Goal: Task Accomplishment & Management: Manage account settings

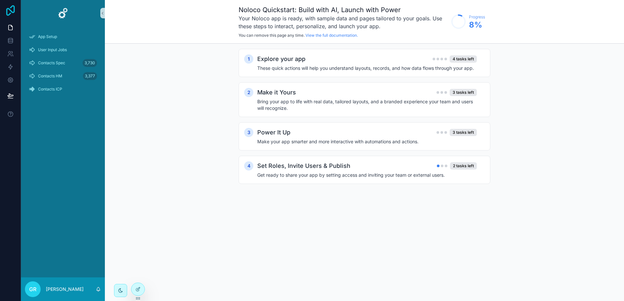
click at [12, 9] on icon at bounding box center [10, 10] width 13 height 10
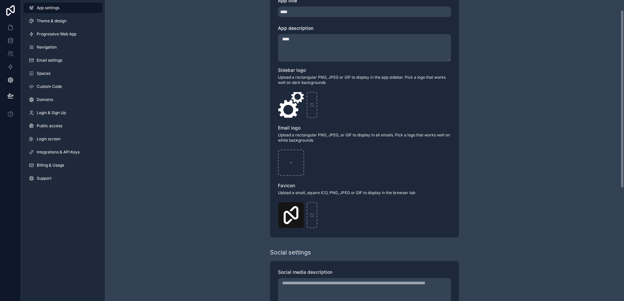
scroll to position [206, 0]
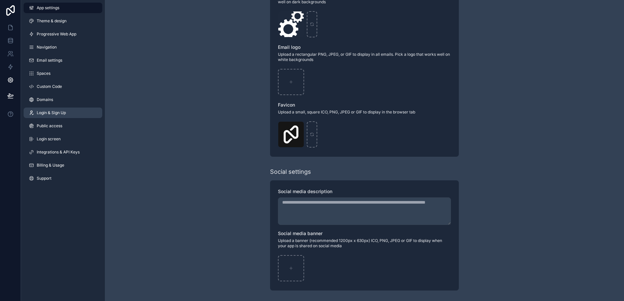
click at [57, 115] on span "Login & Sign Up" at bounding box center [51, 112] width 29 height 5
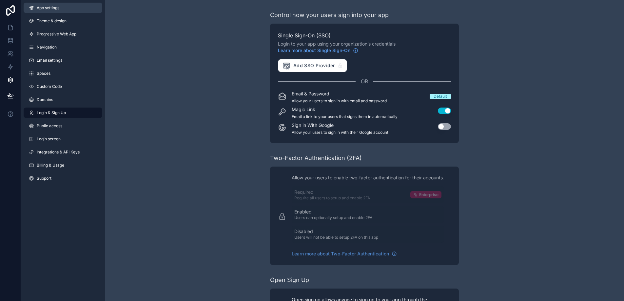
click at [41, 7] on span "App settings" at bounding box center [48, 7] width 23 height 5
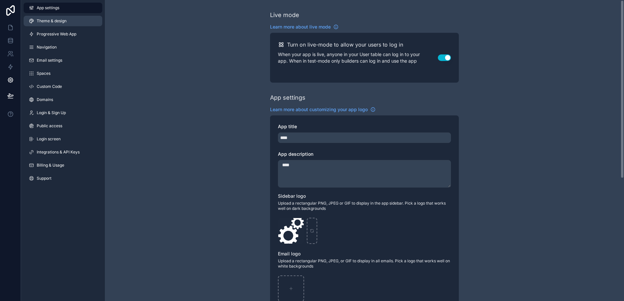
click at [41, 22] on span "Theme & design" at bounding box center [52, 20] width 30 height 5
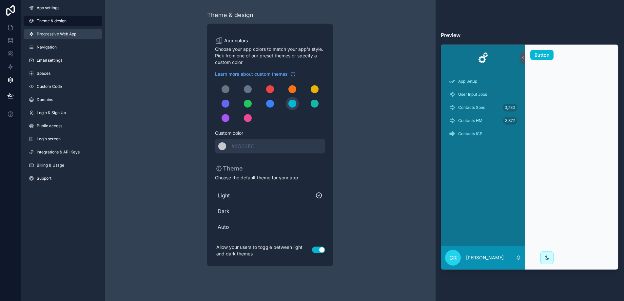
click at [49, 35] on span "Progressive Web App" at bounding box center [57, 33] width 40 height 5
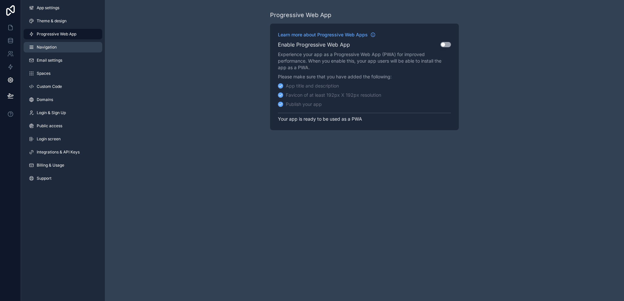
click at [53, 44] on link "Navigation" at bounding box center [63, 47] width 79 height 10
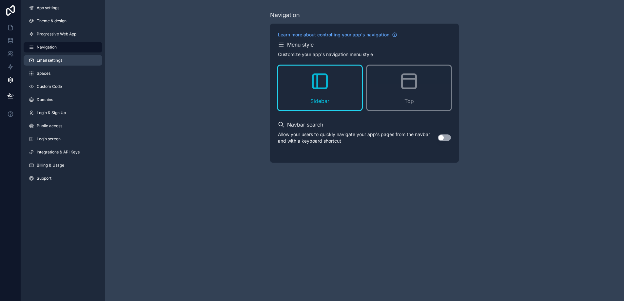
click at [52, 56] on link "Email settings" at bounding box center [63, 60] width 79 height 10
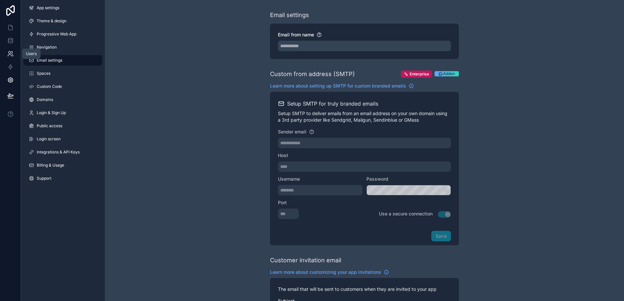
click at [5, 47] on link at bounding box center [10, 53] width 21 height 13
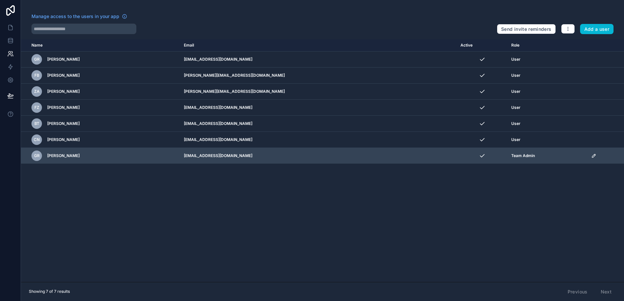
click at [591, 156] on icon "scrollable content" at bounding box center [593, 155] width 5 height 5
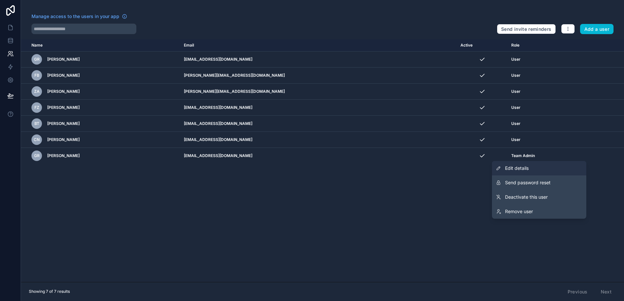
click at [526, 168] on span "Edit details" at bounding box center [517, 168] width 24 height 7
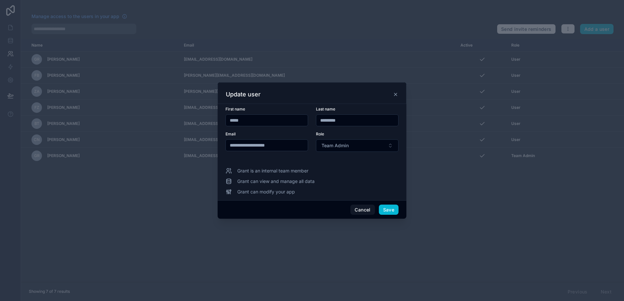
click at [294, 143] on input "**********" at bounding box center [267, 145] width 82 height 9
drag, startPoint x: 290, startPoint y: 144, endPoint x: 246, endPoint y: 143, distance: 44.2
click at [246, 143] on input "**********" at bounding box center [267, 145] width 82 height 9
type input "**********"
click at [385, 211] on button "Save" at bounding box center [389, 209] width 20 height 10
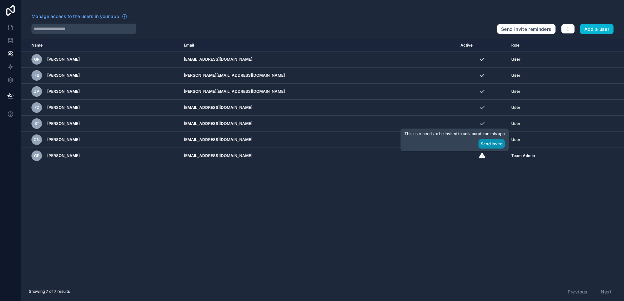
click at [492, 142] on button "Send Invite" at bounding box center [491, 143] width 26 height 9
click at [490, 143] on button "Send Invite" at bounding box center [491, 143] width 26 height 9
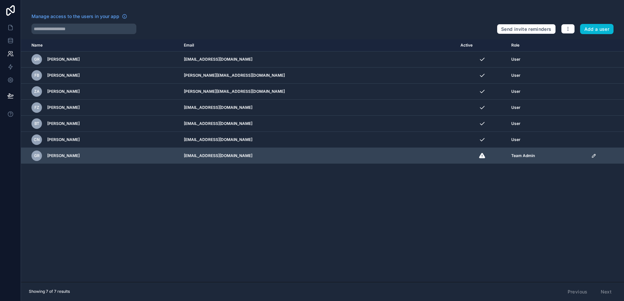
click at [591, 157] on icon "scrollable content" at bounding box center [593, 155] width 5 height 5
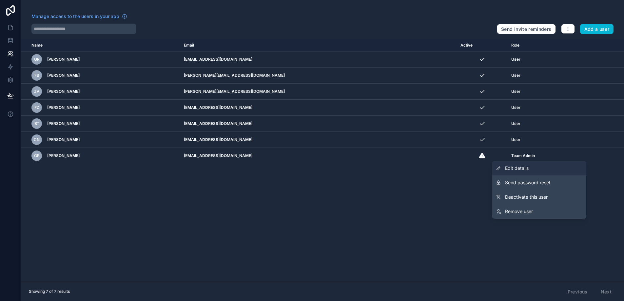
click at [550, 168] on link "Edit details" at bounding box center [539, 168] width 94 height 14
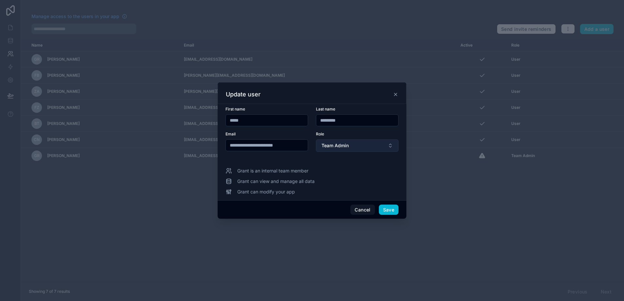
click at [364, 147] on button "Team Admin" at bounding box center [357, 145] width 83 height 12
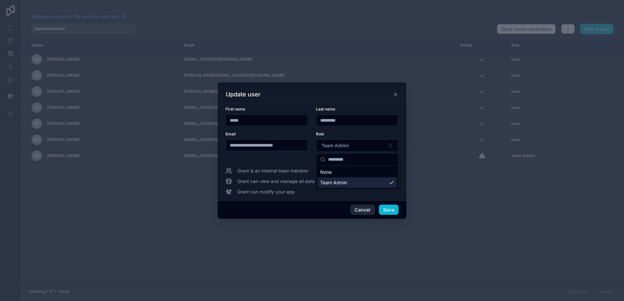
click at [363, 211] on button "Cancel" at bounding box center [362, 209] width 24 height 10
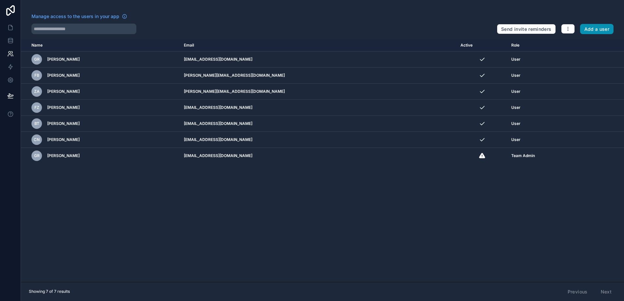
click at [598, 31] on button "Add a user" at bounding box center [597, 29] width 34 height 10
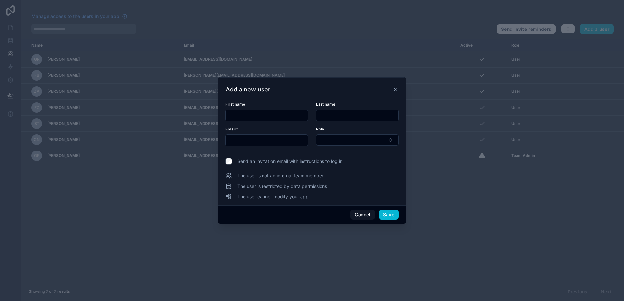
click at [241, 114] on input "text" at bounding box center [267, 115] width 82 height 9
type input "*****"
type input "*********"
type input "**********"
click at [341, 141] on button "Select Button" at bounding box center [357, 139] width 83 height 11
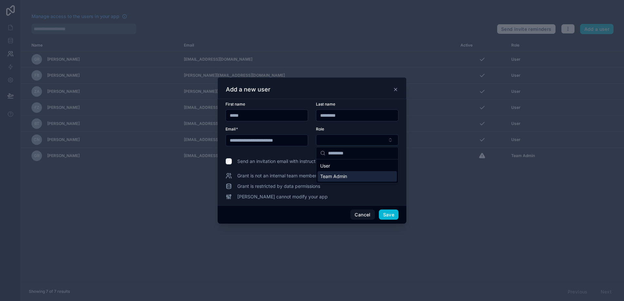
click at [341, 178] on span "Team Admin" at bounding box center [333, 176] width 27 height 7
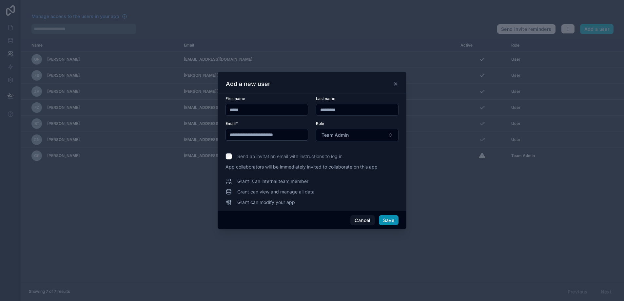
click at [390, 217] on button "Save" at bounding box center [389, 220] width 20 height 10
click at [397, 83] on icon at bounding box center [395, 83] width 5 height 5
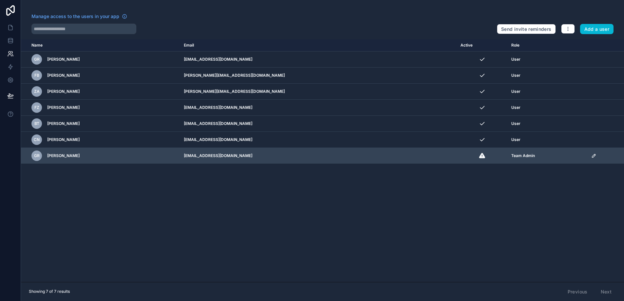
click at [591, 156] on div "scrollable content" at bounding box center [605, 155] width 29 height 5
click at [592, 156] on icon "scrollable content" at bounding box center [593, 155] width 3 height 3
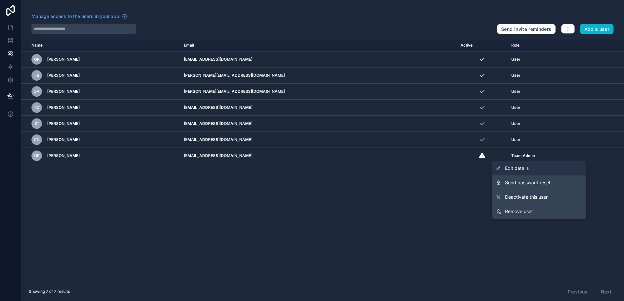
click at [546, 171] on link "Edit details" at bounding box center [539, 168] width 94 height 14
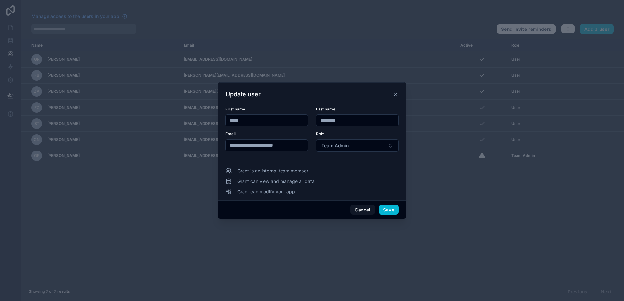
drag, startPoint x: 294, startPoint y: 145, endPoint x: 246, endPoint y: 144, distance: 48.5
click at [246, 144] on input "**********" at bounding box center [267, 145] width 82 height 9
type input "**********"
click at [299, 134] on div "Email *" at bounding box center [266, 133] width 83 height 5
click at [390, 206] on button "Save" at bounding box center [389, 209] width 20 height 10
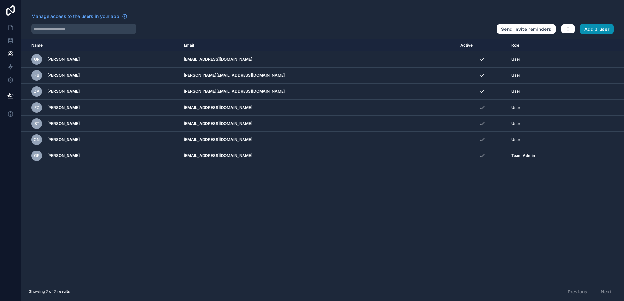
click at [589, 25] on button "Add a user" at bounding box center [597, 29] width 34 height 10
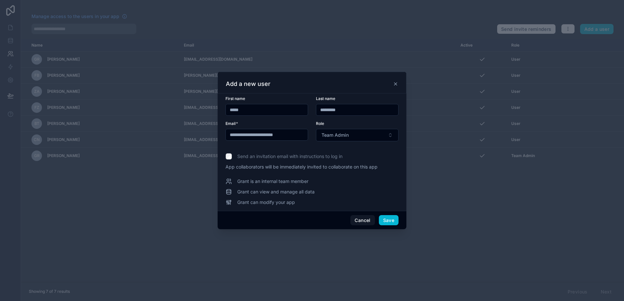
click at [251, 113] on input "*****" at bounding box center [267, 109] width 82 height 9
click at [245, 122] on div "Email *" at bounding box center [266, 123] width 83 height 5
click at [387, 220] on button "Save" at bounding box center [389, 220] width 20 height 10
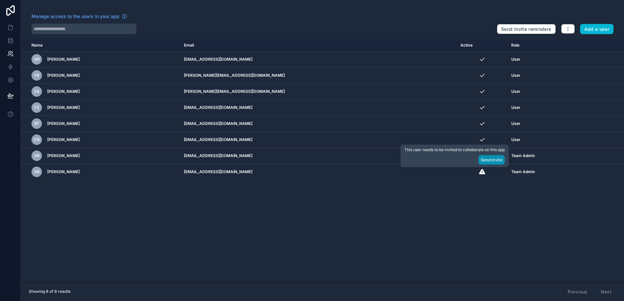
click at [490, 161] on button "Send Invite" at bounding box center [491, 159] width 26 height 9
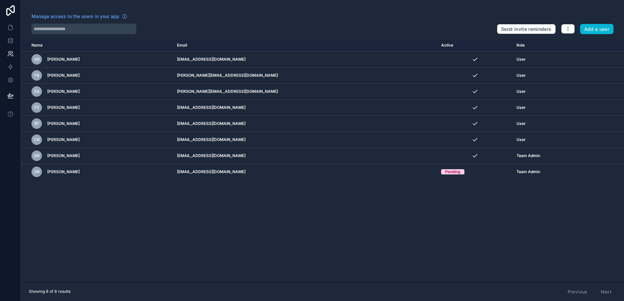
click at [275, 209] on div "Name Email Active Role [DOMAIN_NAME] GR [PERSON_NAME] [PERSON_NAME][EMAIL_ADDRE…" at bounding box center [322, 160] width 603 height 242
drag, startPoint x: 302, startPoint y: 236, endPoint x: 293, endPoint y: 211, distance: 26.2
click at [301, 235] on div "Name Email Active Role [DOMAIN_NAME] GR [PERSON_NAME] [PERSON_NAME][EMAIL_ADDRE…" at bounding box center [322, 160] width 603 height 242
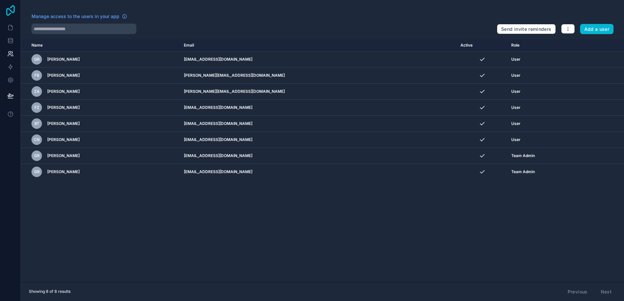
click at [8, 13] on icon at bounding box center [10, 10] width 13 height 10
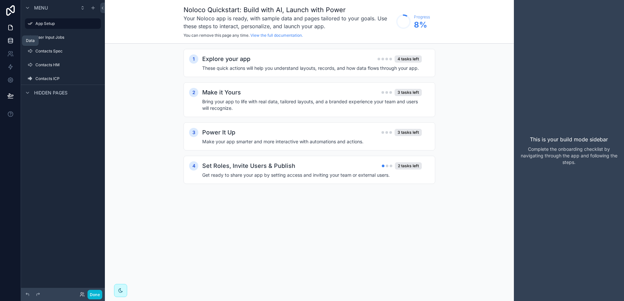
click at [14, 45] on link at bounding box center [10, 40] width 21 height 13
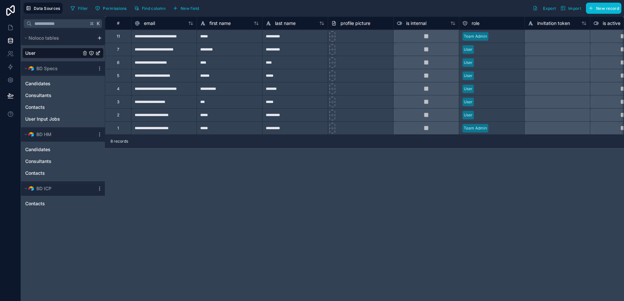
scroll to position [0, 0]
click at [10, 53] on icon at bounding box center [10, 52] width 2 height 2
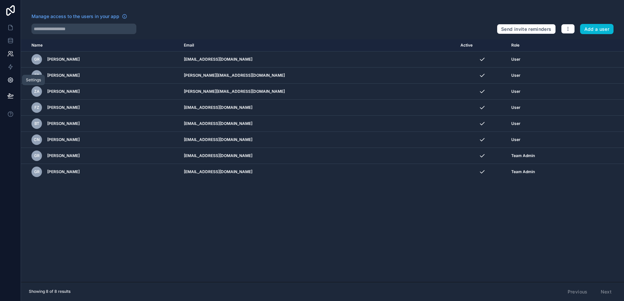
click at [9, 82] on icon at bounding box center [10, 80] width 5 height 5
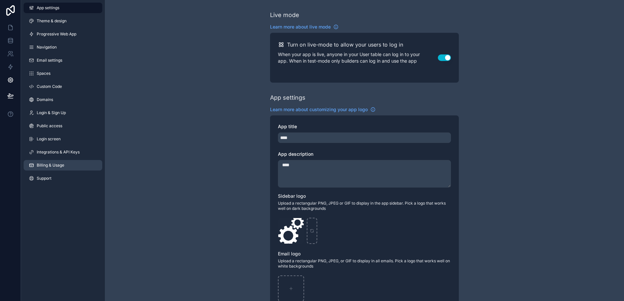
click at [63, 163] on span "Billing & Usage" at bounding box center [51, 164] width 28 height 5
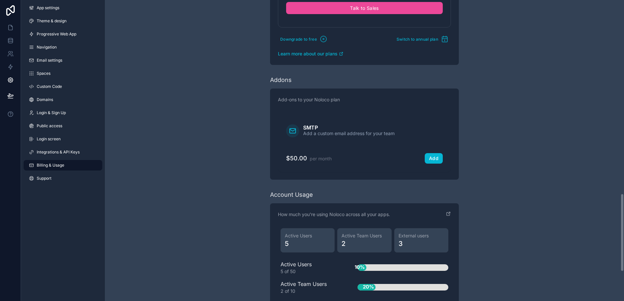
scroll to position [855, 0]
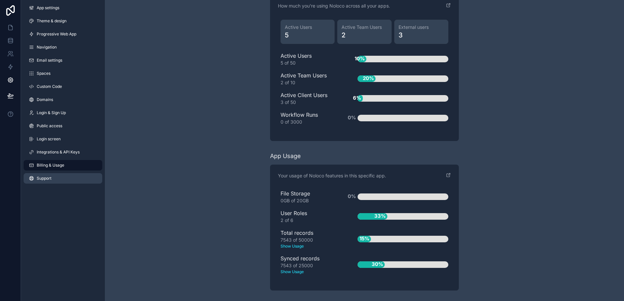
click at [52, 178] on link "Support" at bounding box center [63, 178] width 79 height 10
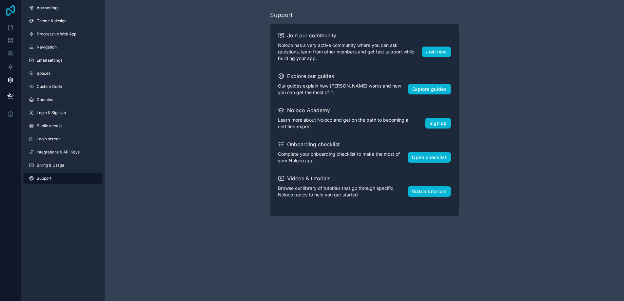
click at [11, 7] on icon at bounding box center [10, 10] width 9 height 10
